Goal: Use online tool/utility

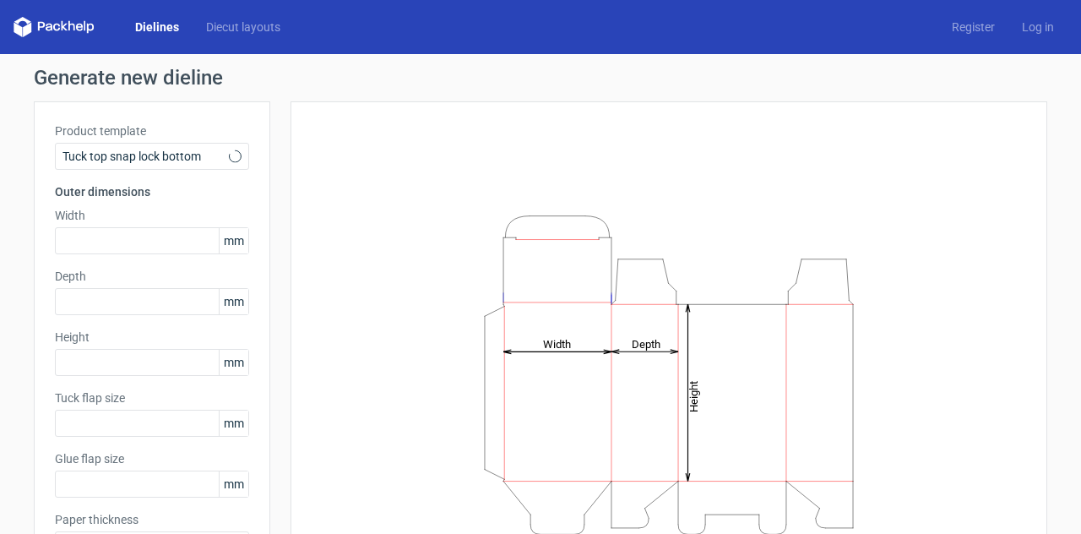
type input "15"
type input "10"
click at [153, 160] on span "Tuck top snap lock bottom" at bounding box center [146, 156] width 166 height 17
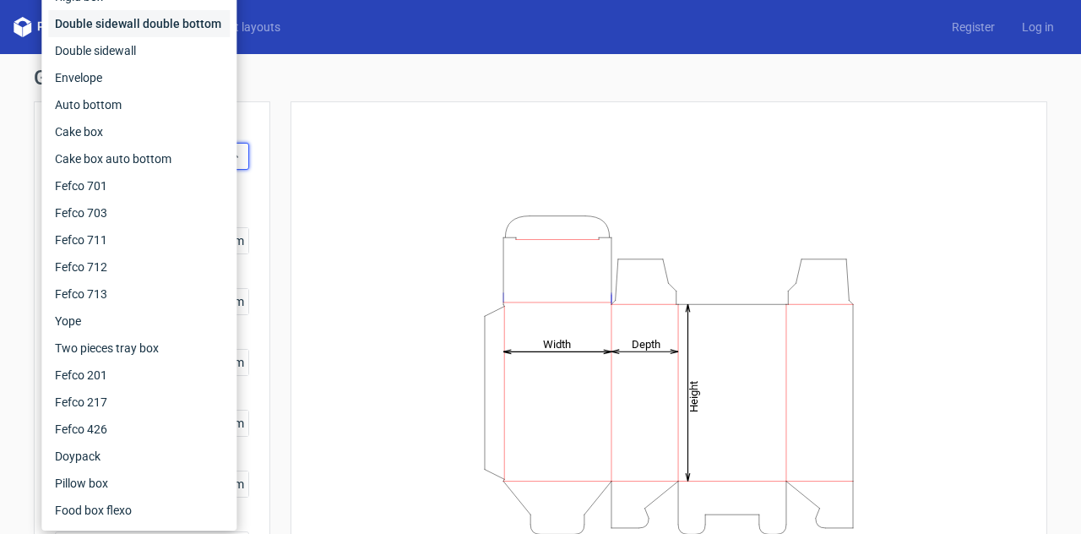
click at [156, 28] on div "Double sidewall double bottom" at bounding box center [139, 23] width 182 height 27
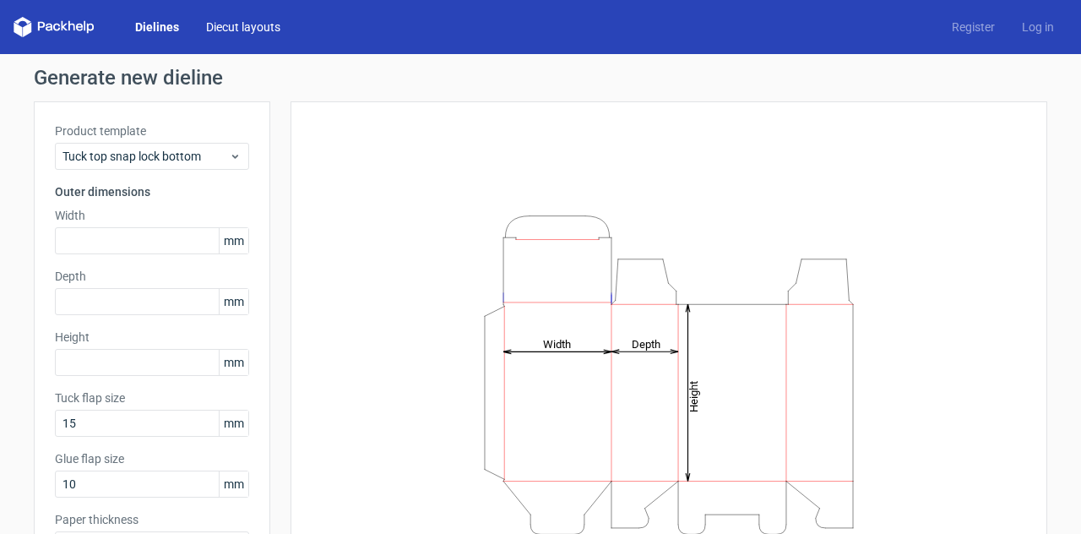
click at [253, 33] on link "Diecut layouts" at bounding box center [243, 27] width 101 height 17
